Goal: Communication & Community: Ask a question

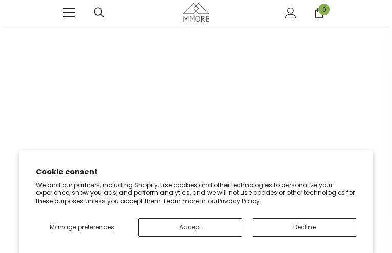
type input "sGZmaBbPKmW"
type input "jRIwODKyqcpvB"
type input "[EMAIL_ADDRESS][DOMAIN_NAME]"
type input "rKgkCuXyb"
type input "9435957537"
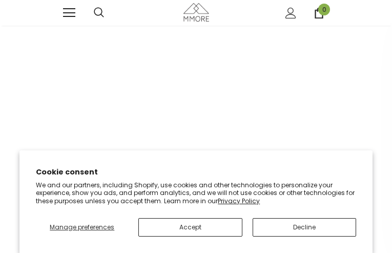
type input "[EMAIL_ADDRESS][DOMAIN_NAME]"
